Goal: Task Accomplishment & Management: Manage account settings

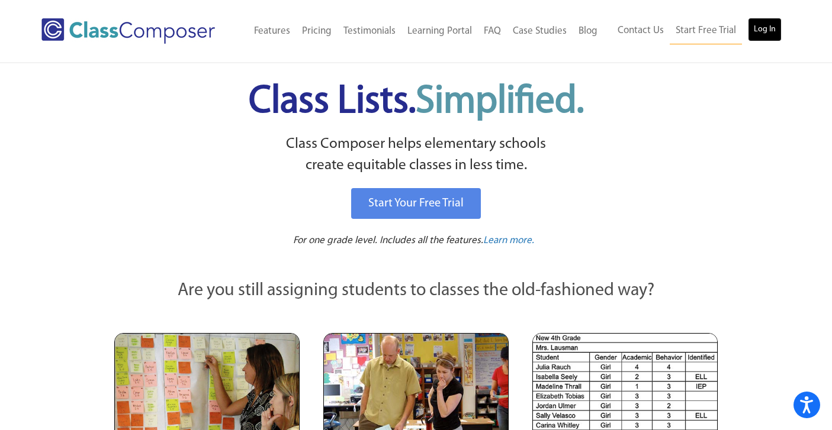
click at [768, 27] on link "Log In" at bounding box center [765, 30] width 34 height 24
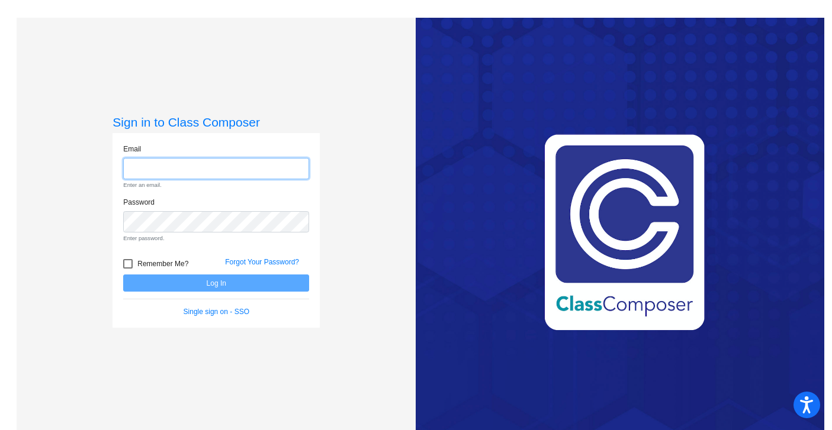
type input "aspaitis@sd25.org"
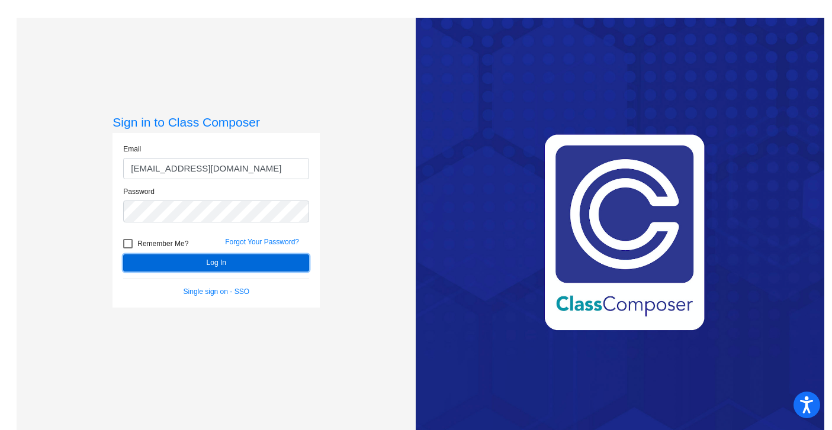
click at [277, 259] on button "Log In" at bounding box center [216, 263] width 186 height 17
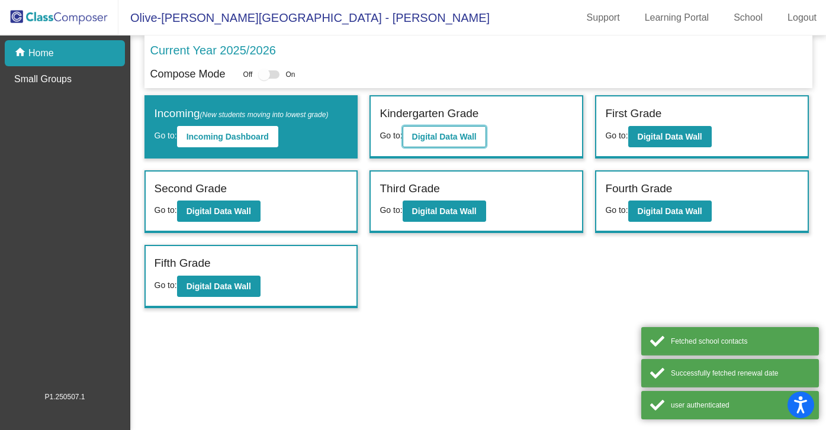
click at [480, 143] on button "Digital Data Wall" at bounding box center [444, 136] width 83 height 21
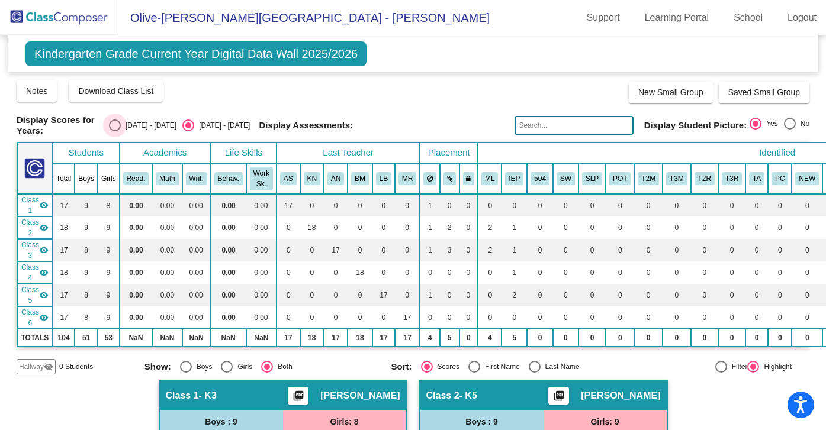
click at [121, 126] on div "Select an option" at bounding box center [115, 126] width 12 height 12
click at [115, 131] on input "2024 - 2025" at bounding box center [114, 131] width 1 height 1
radio input "true"
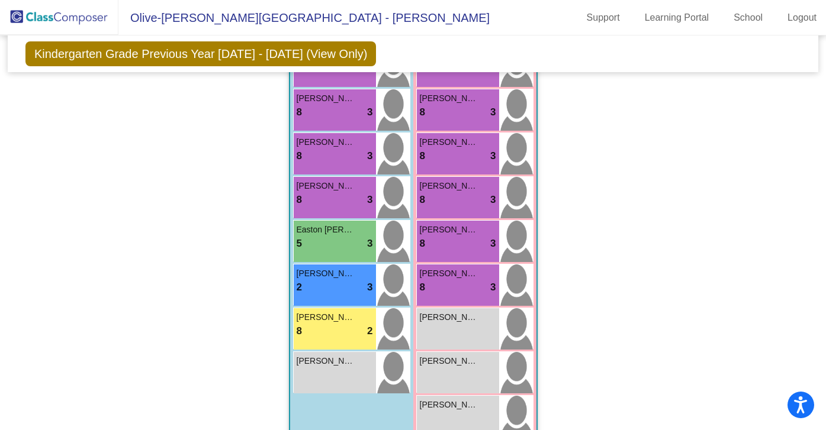
scroll to position [1282, 0]
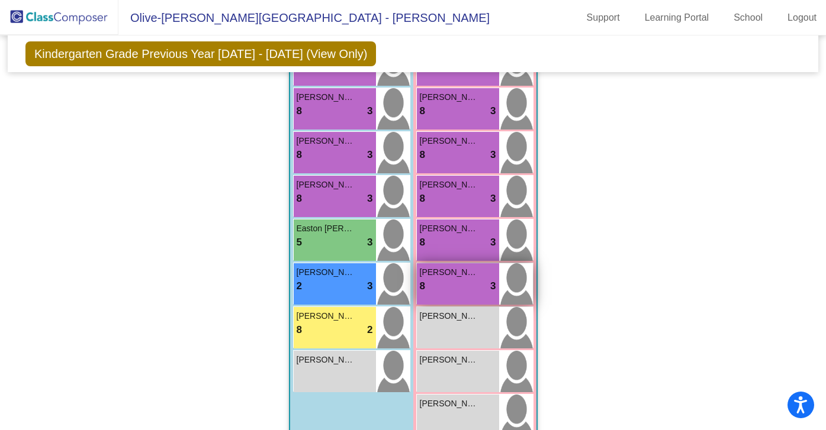
click at [461, 288] on div "8 lock do_not_disturb_alt 3" at bounding box center [458, 286] width 76 height 15
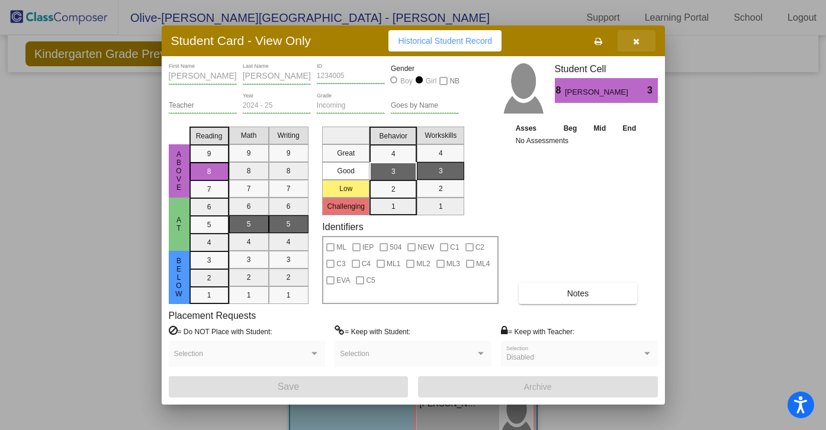
click at [638, 40] on icon "button" at bounding box center [636, 41] width 7 height 8
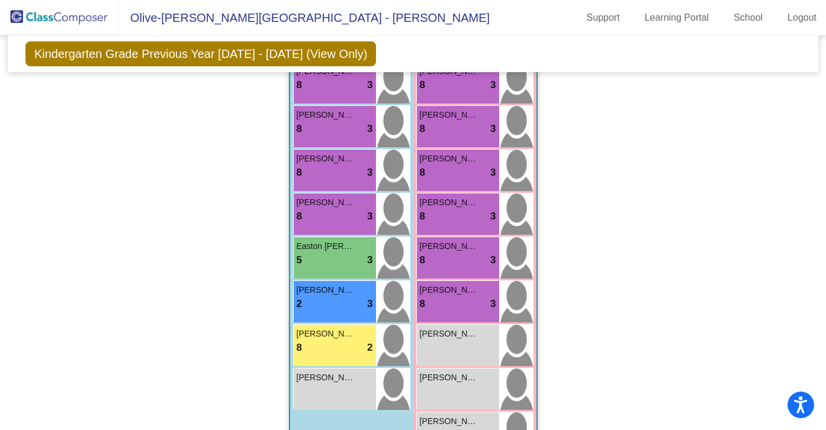
scroll to position [1267, 0]
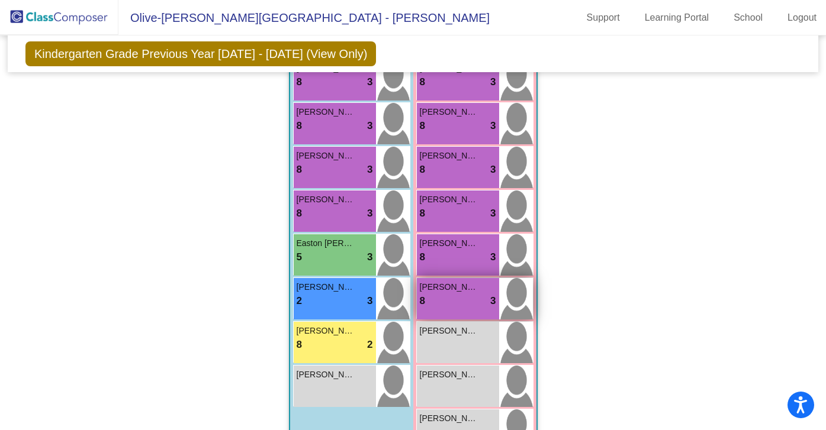
click at [453, 301] on div "8 lock do_not_disturb_alt 3" at bounding box center [458, 301] width 76 height 15
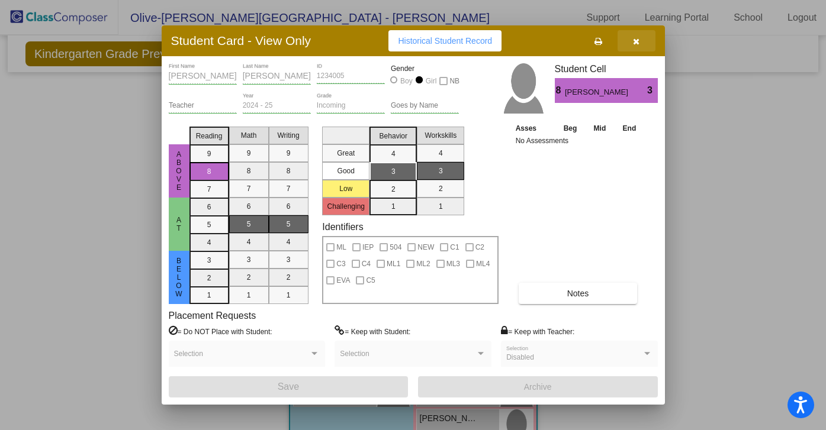
click at [638, 41] on icon "button" at bounding box center [636, 41] width 7 height 8
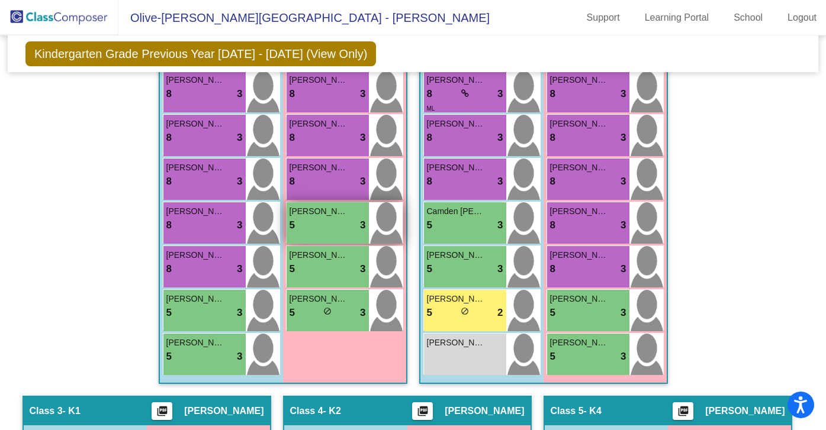
scroll to position [410, 0]
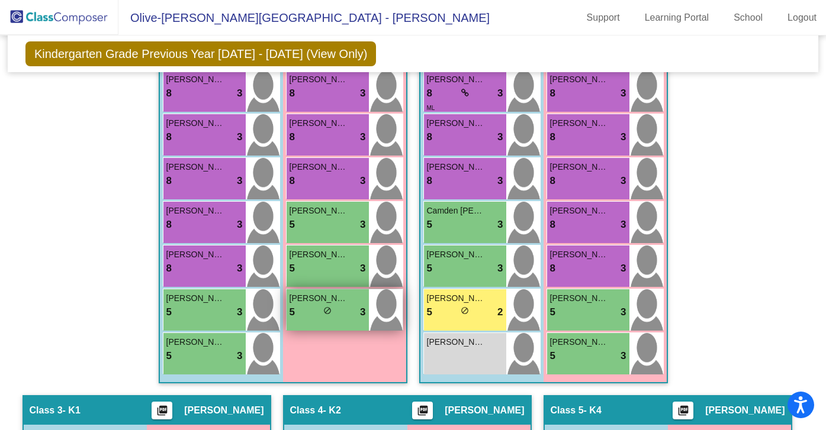
click at [308, 308] on div "5 lock do_not_disturb_alt 3" at bounding box center [327, 312] width 76 height 15
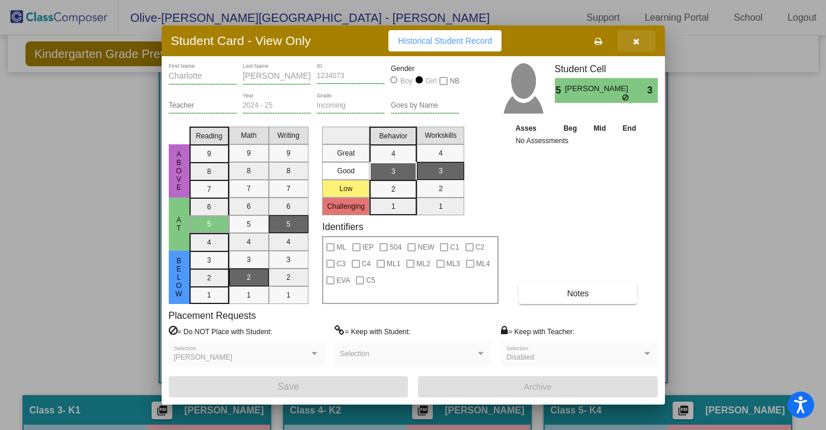
click at [638, 40] on icon "button" at bounding box center [636, 41] width 7 height 8
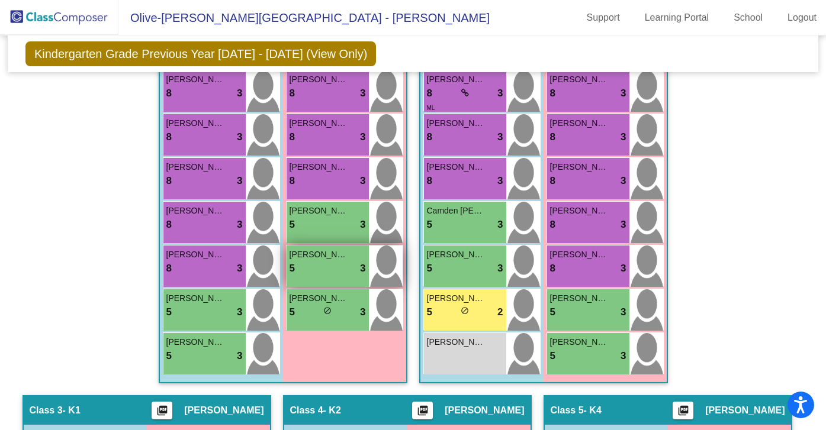
click at [327, 268] on div "5 lock do_not_disturb_alt 3" at bounding box center [327, 268] width 76 height 15
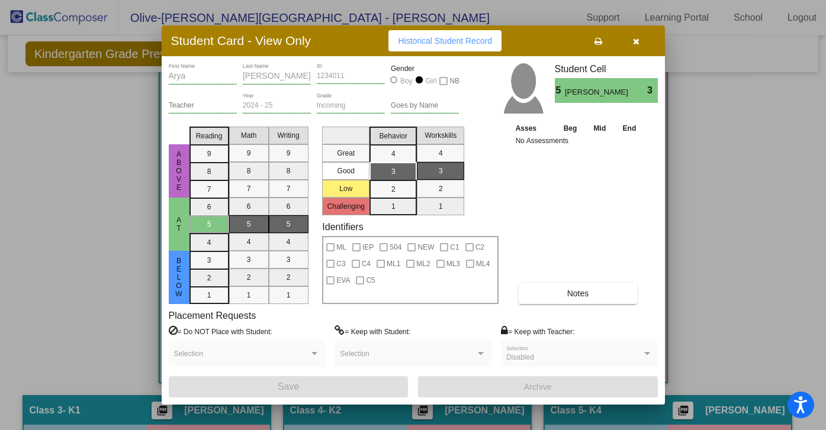
click at [640, 43] on button "button" at bounding box center [636, 40] width 38 height 21
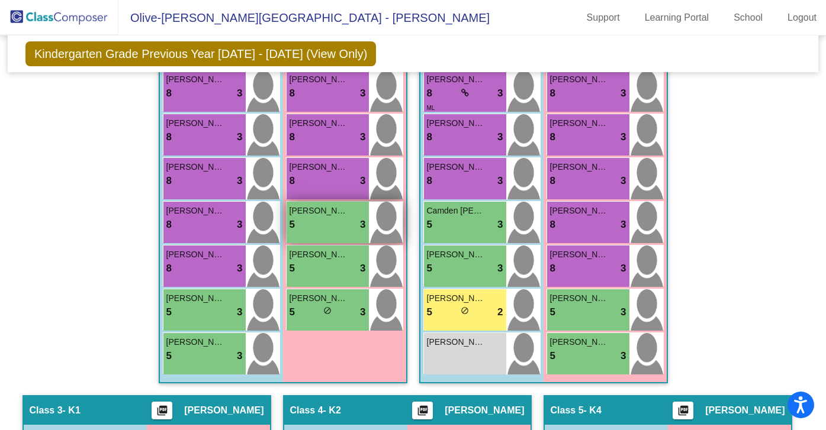
click at [305, 229] on div "5 lock do_not_disturb_alt 3" at bounding box center [327, 224] width 76 height 15
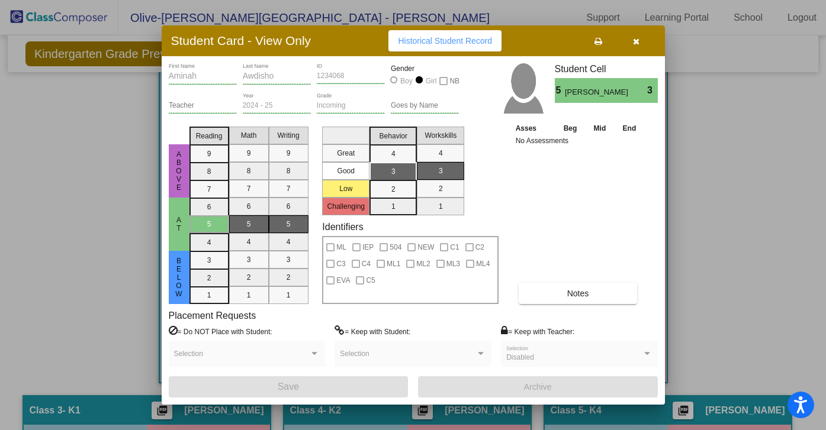
click at [638, 38] on icon "button" at bounding box center [636, 41] width 7 height 8
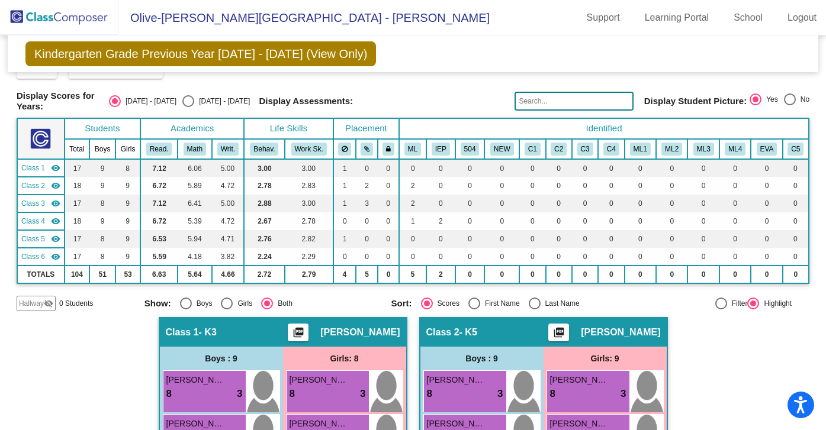
scroll to position [0, 0]
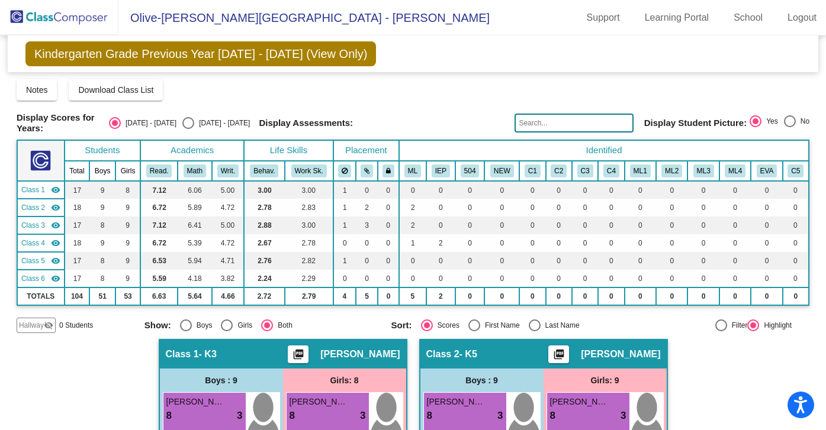
click at [194, 118] on div "Select an option" at bounding box center [188, 123] width 12 height 12
click at [188, 129] on input "2025 - 2026" at bounding box center [188, 129] width 1 height 1
radio input "true"
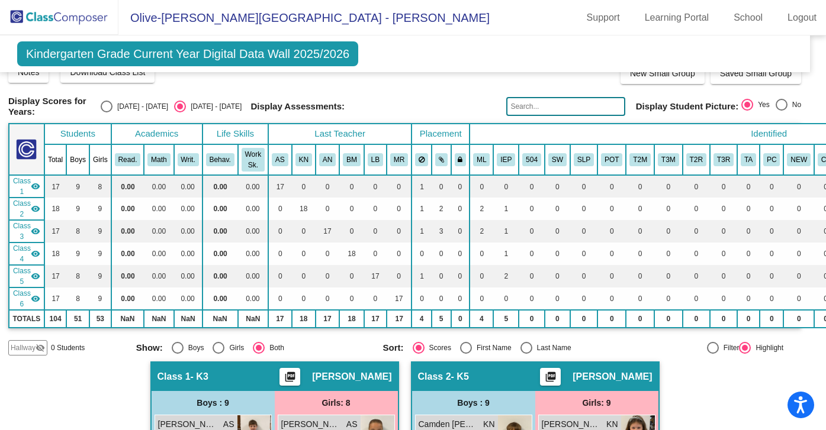
scroll to position [0, 8]
